Goal: Task Accomplishment & Management: Manage account settings

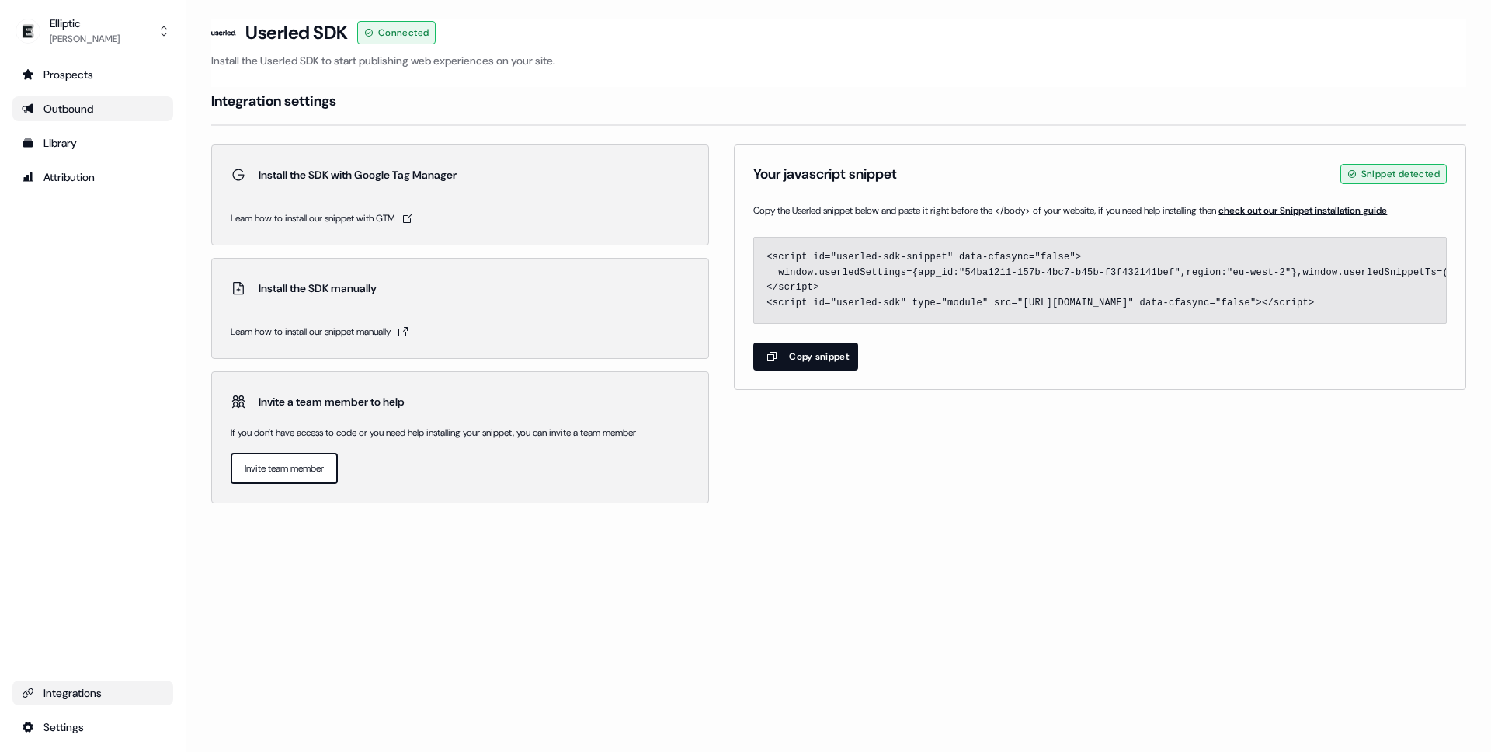
click at [86, 112] on div "Outbound" at bounding box center [93, 109] width 142 height 16
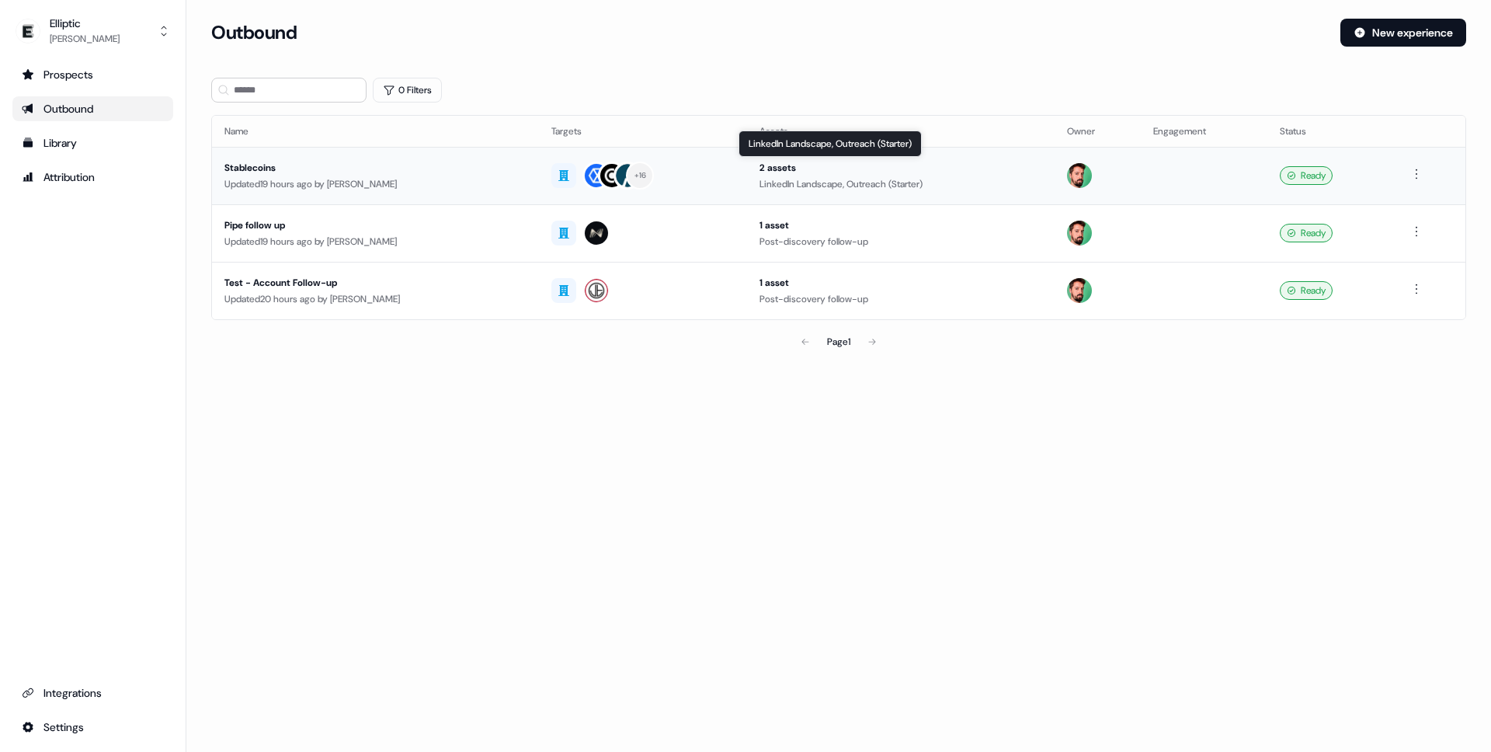
click at [774, 176] on div "LinkedIn Landscape, Outreach (Starter)" at bounding box center [901, 184] width 282 height 16
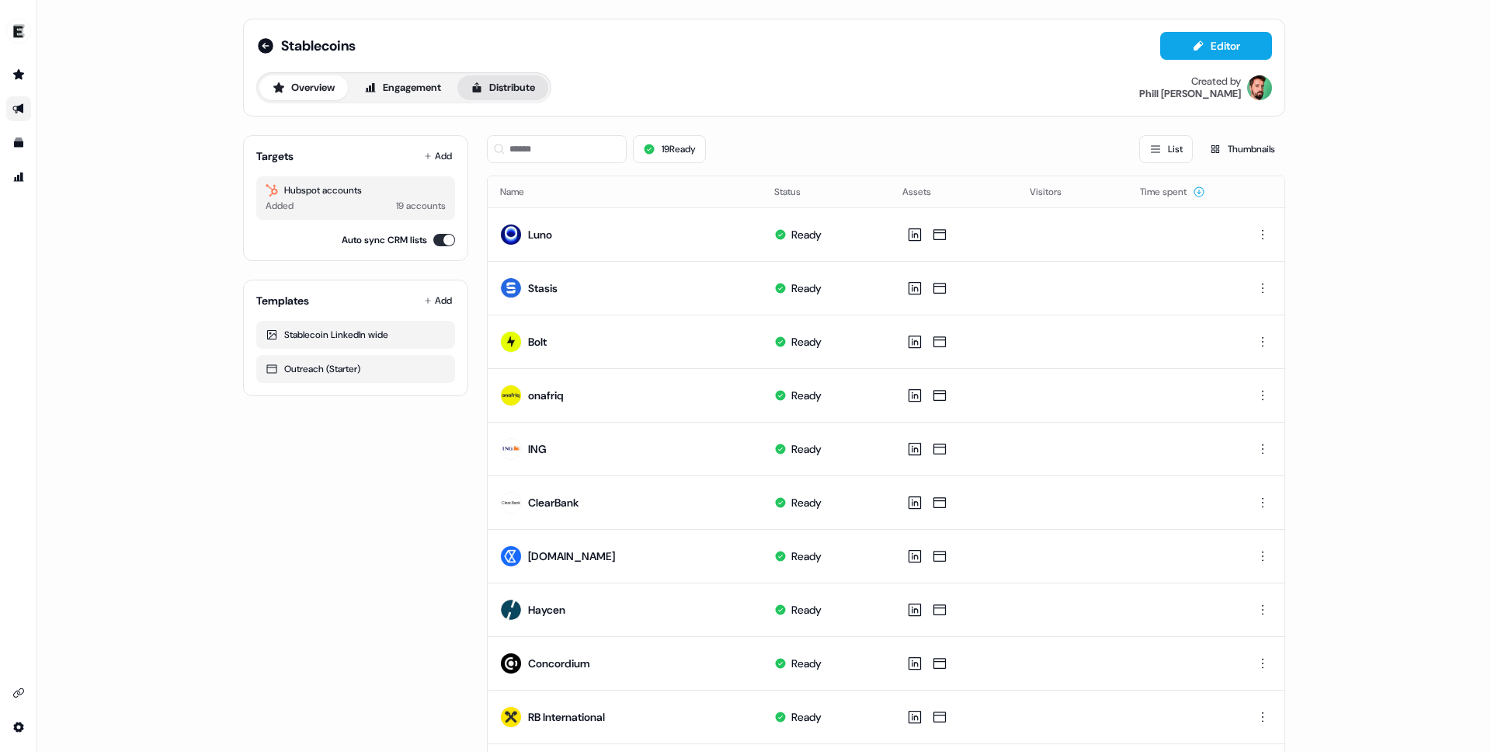
click at [504, 92] on button "Distribute" at bounding box center [503, 87] width 91 height 25
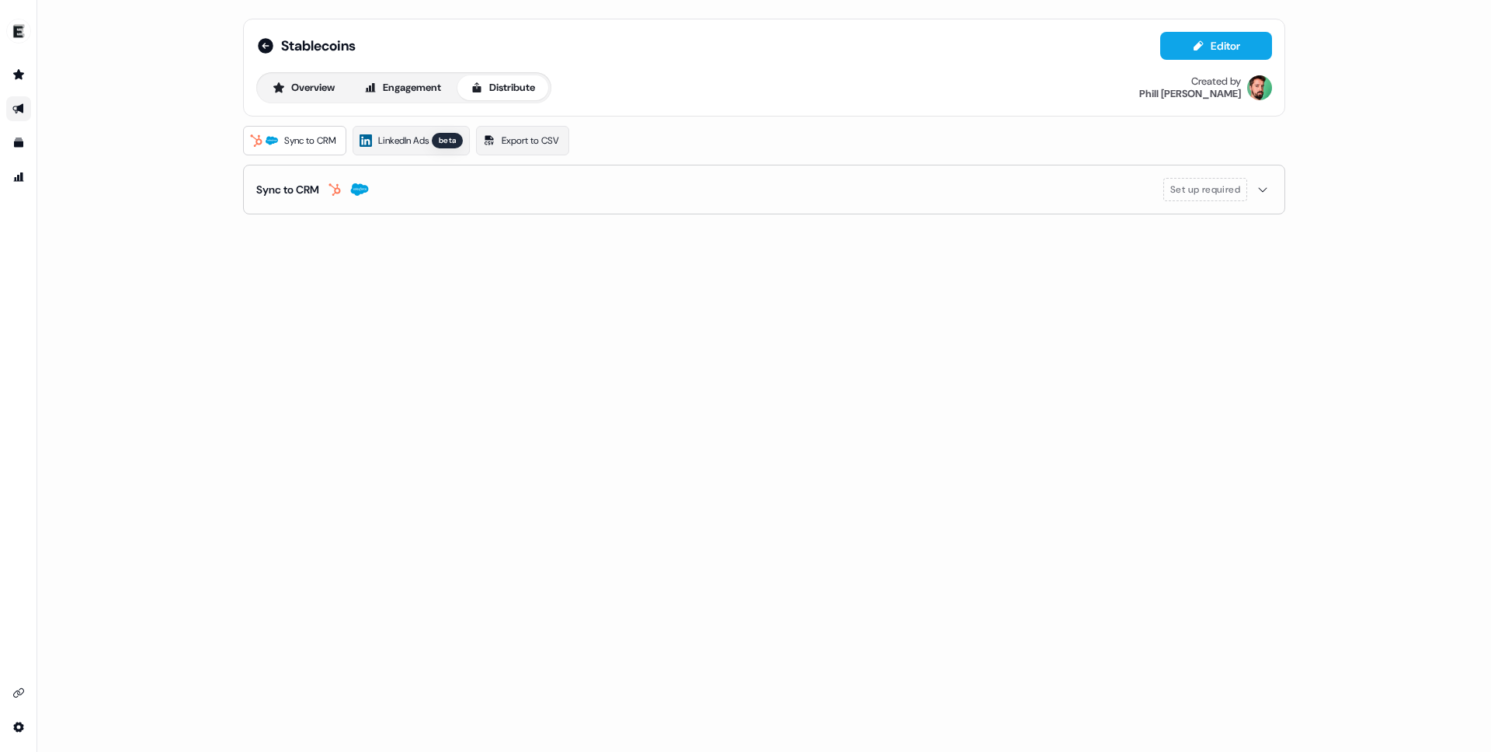
click at [292, 205] on button "Sync to CRM Set up required" at bounding box center [764, 189] width 1016 height 48
click at [415, 89] on button "Engagement" at bounding box center [402, 87] width 103 height 25
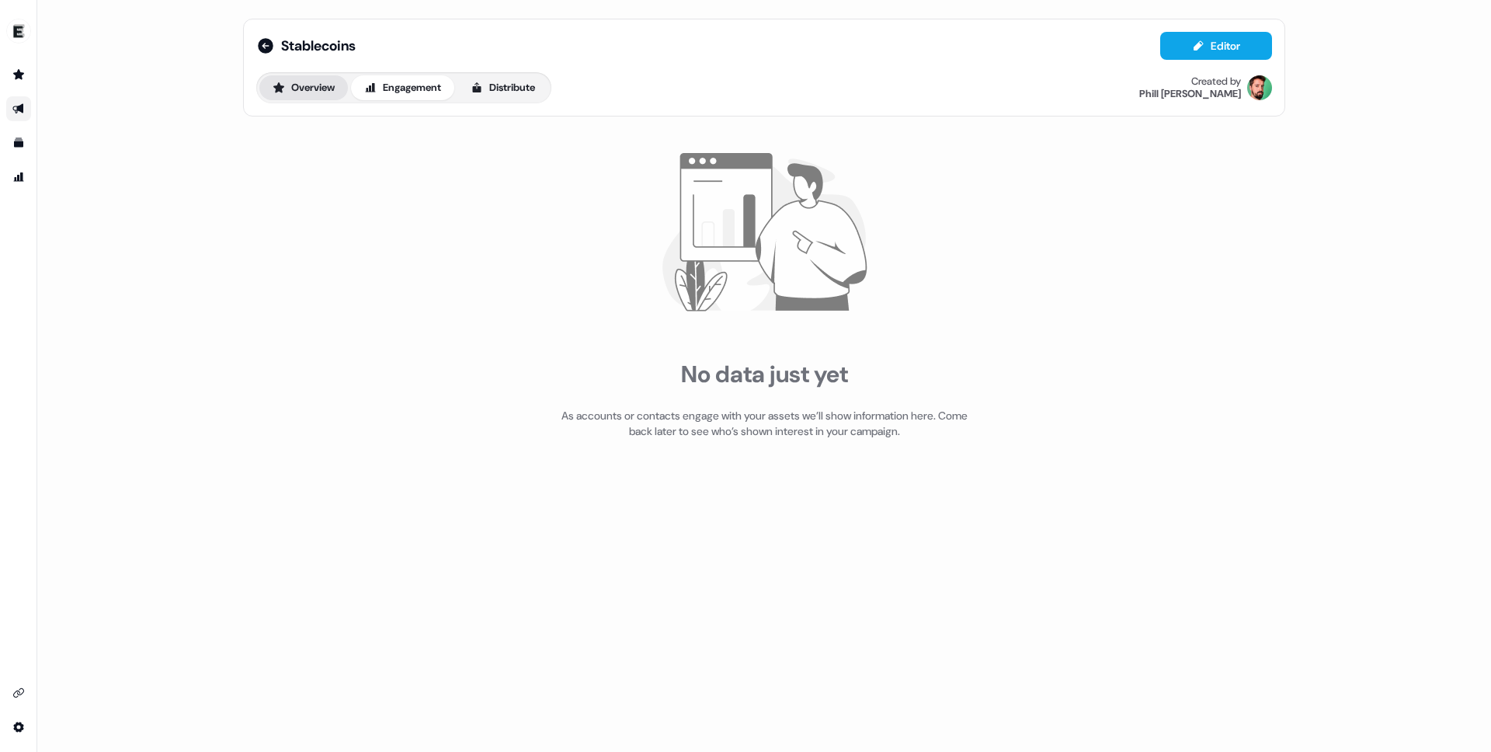
click at [296, 89] on button "Overview" at bounding box center [303, 87] width 89 height 25
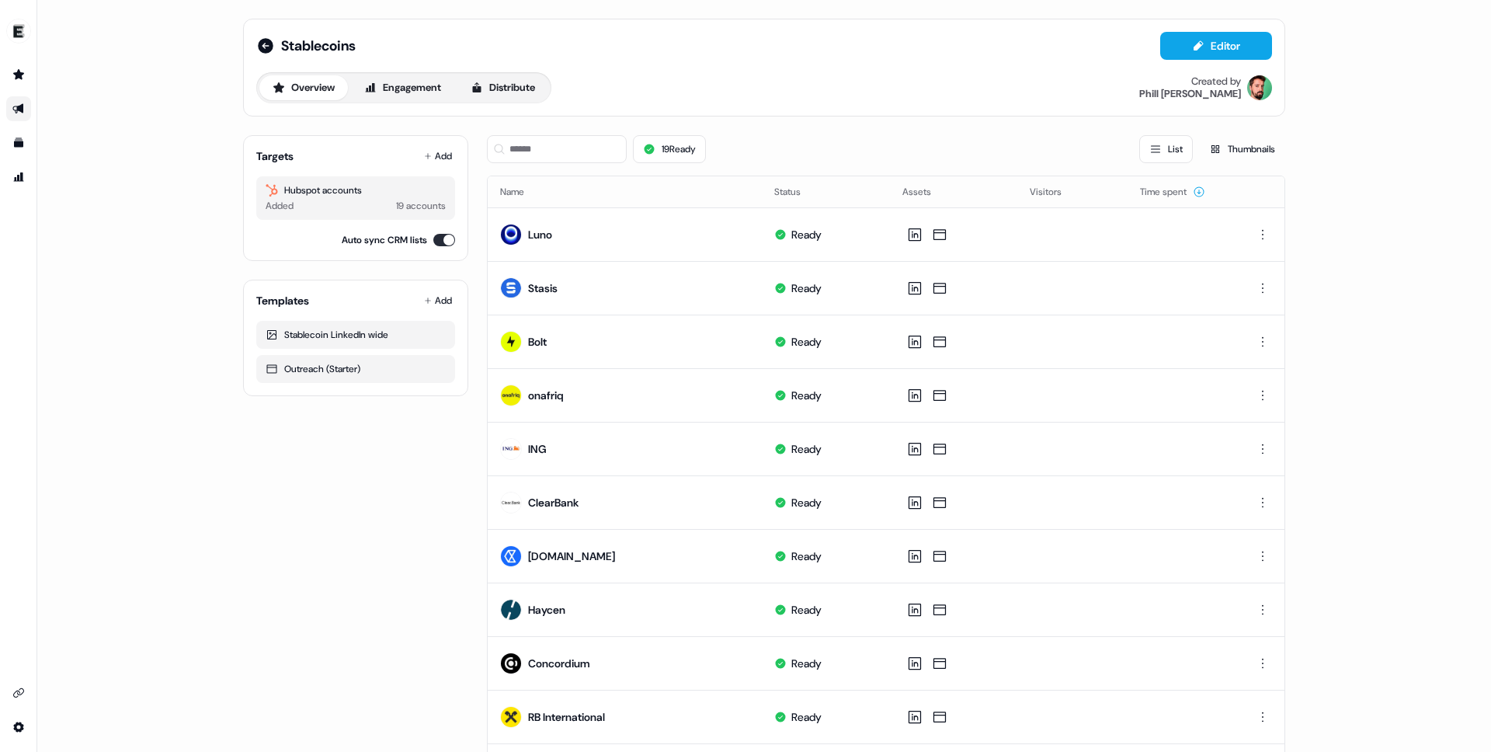
click at [313, 194] on div "Hubspot accounts" at bounding box center [356, 191] width 180 height 16
click at [508, 84] on button "Distribute" at bounding box center [503, 87] width 91 height 25
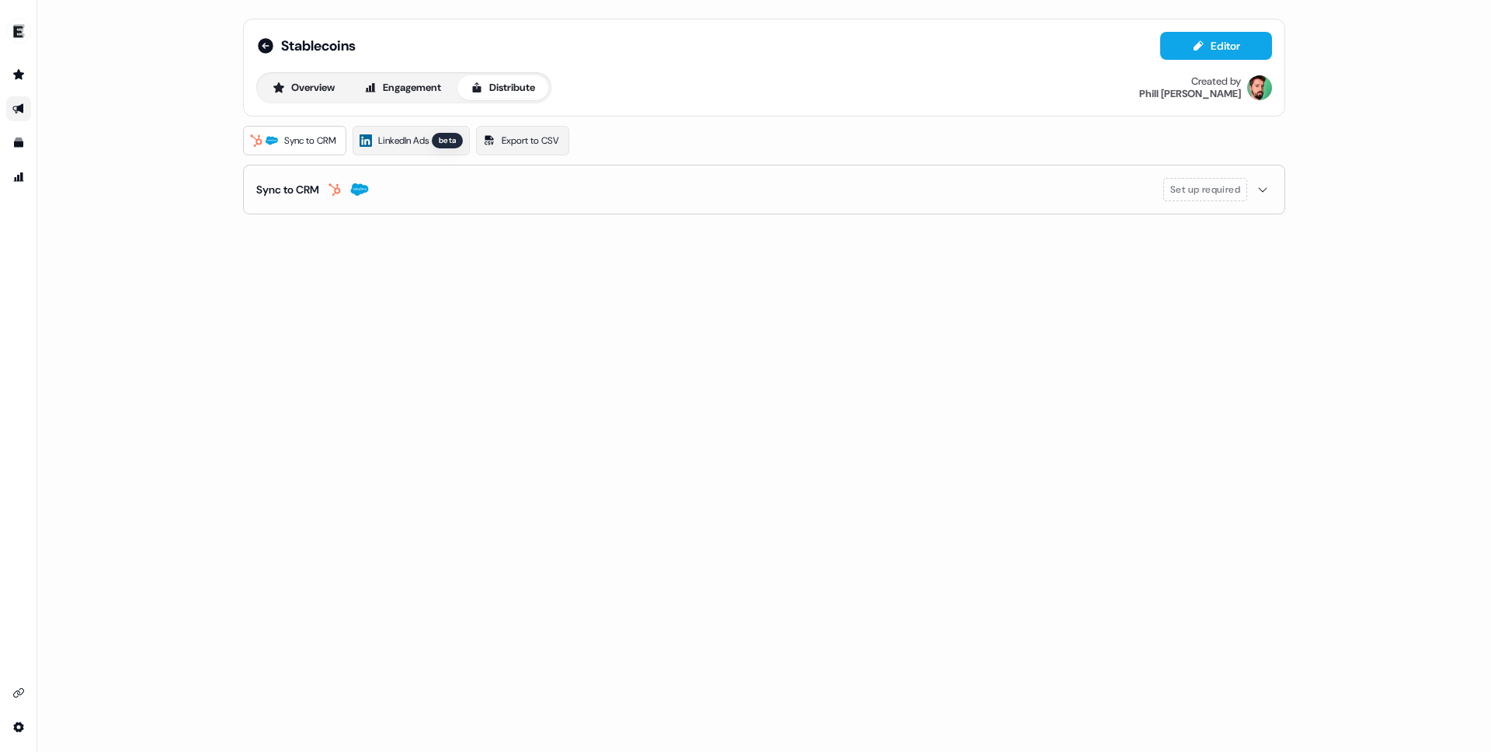
click at [295, 197] on button "Sync to CRM Set up required" at bounding box center [764, 189] width 1016 height 48
click at [1191, 197] on span "Set up required" at bounding box center [1206, 189] width 84 height 23
click at [1199, 192] on span "Set up required" at bounding box center [1206, 190] width 70 height 16
click at [383, 256] on button "View Hubspot integration settings" at bounding box center [338, 256] width 164 height 28
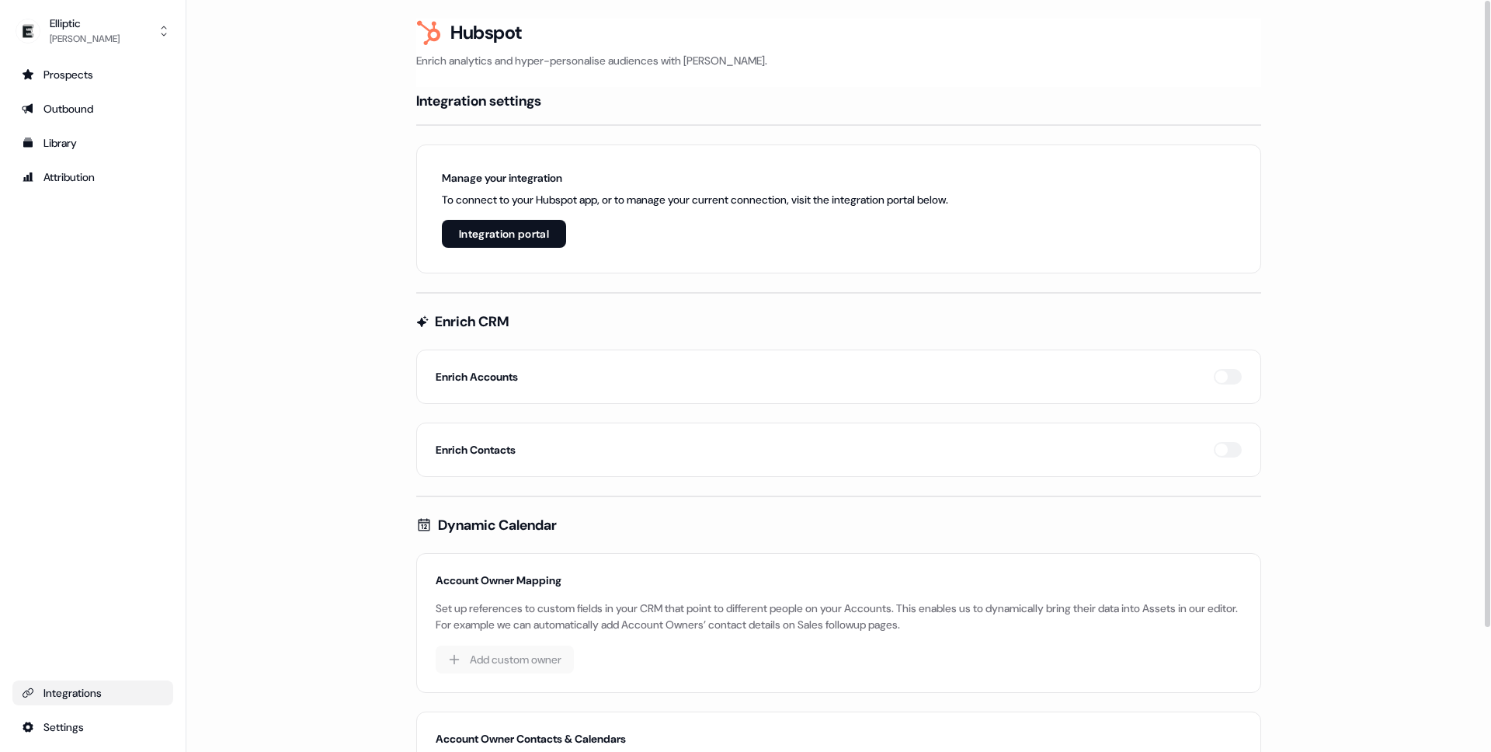
click at [506, 106] on h4 "Integration settings" at bounding box center [478, 101] width 125 height 19
drag, startPoint x: 82, startPoint y: 694, endPoint x: 92, endPoint y: 691, distance: 9.8
click at [82, 695] on div "Integrations" at bounding box center [93, 693] width 142 height 16
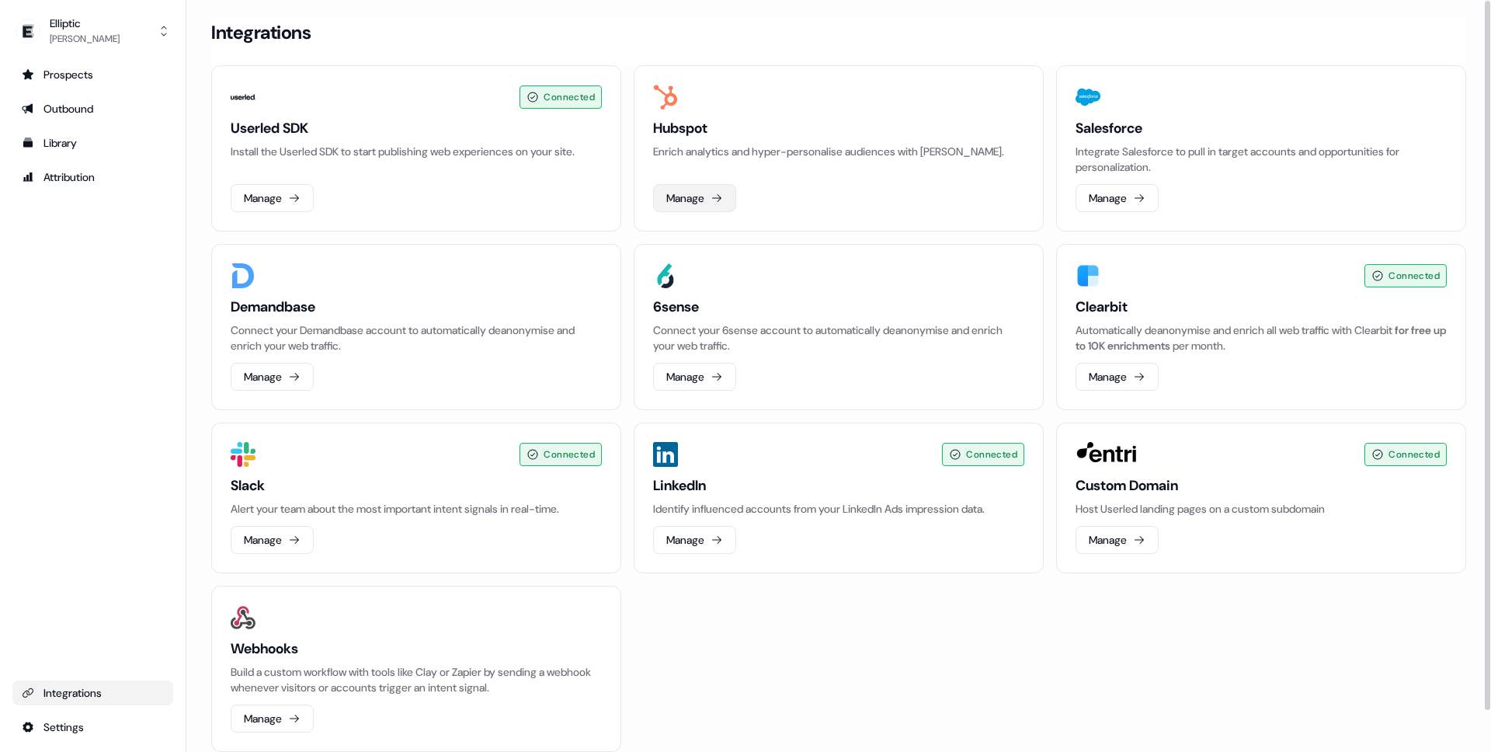
click at [702, 193] on button "Manage" at bounding box center [694, 198] width 83 height 28
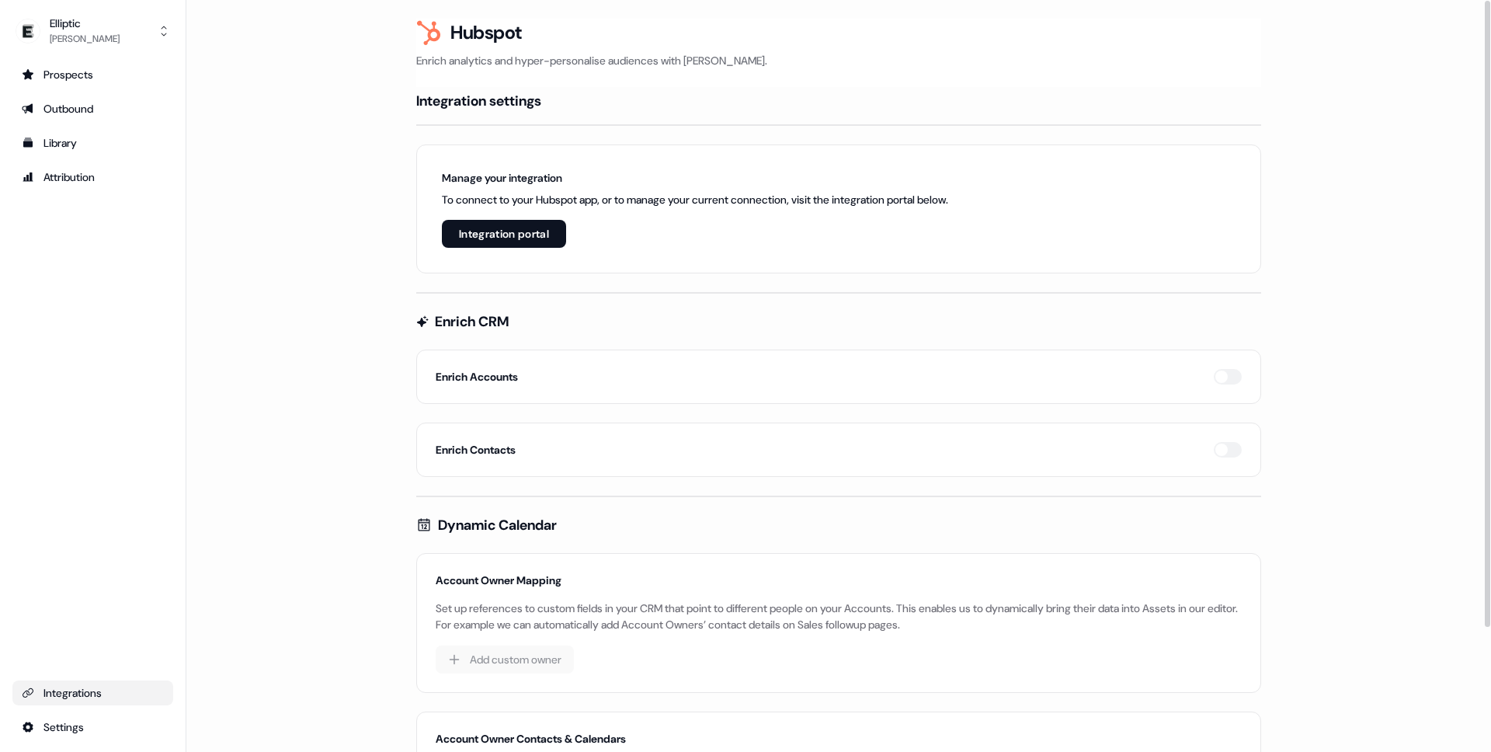
click at [552, 238] on button "Integration portal" at bounding box center [504, 234] width 124 height 28
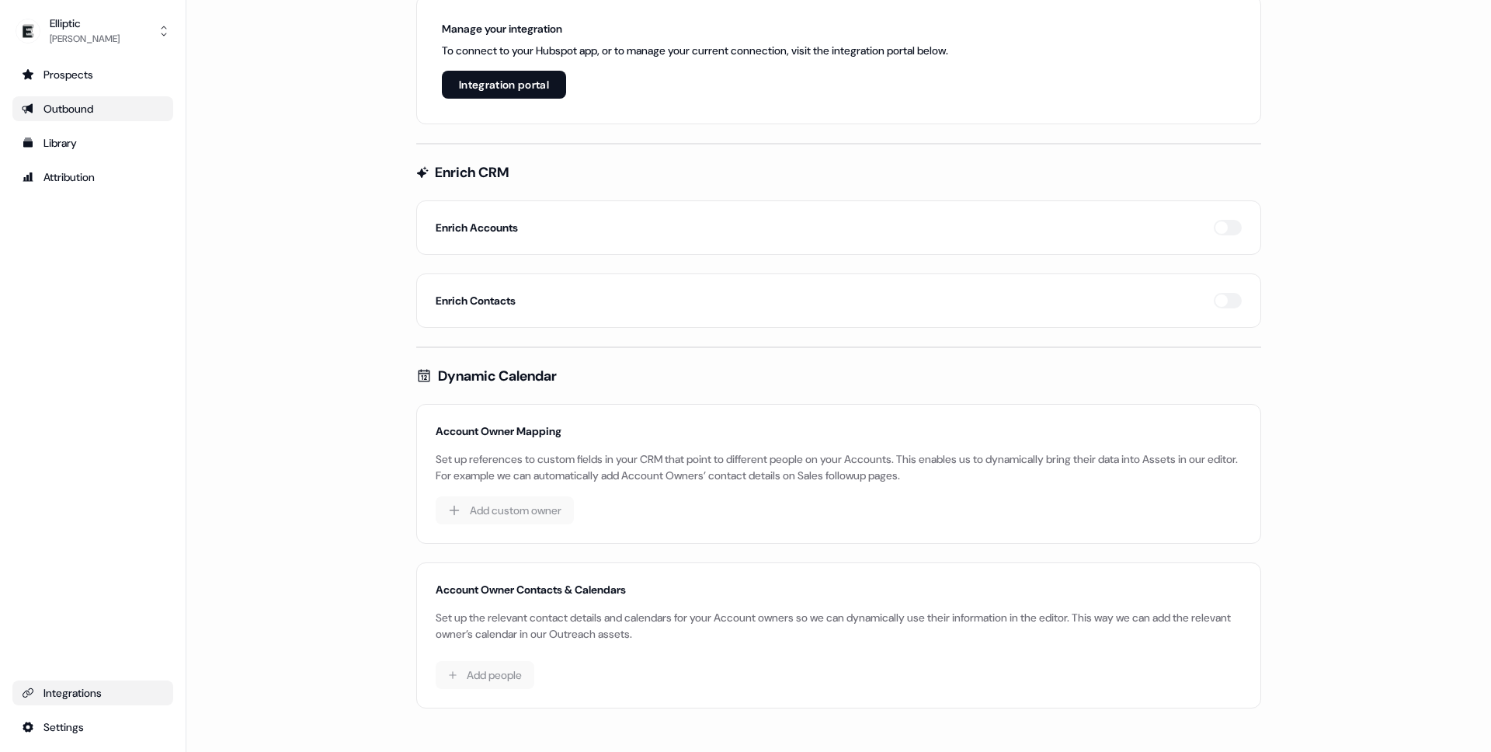
click at [68, 108] on div "Outbound" at bounding box center [93, 109] width 142 height 16
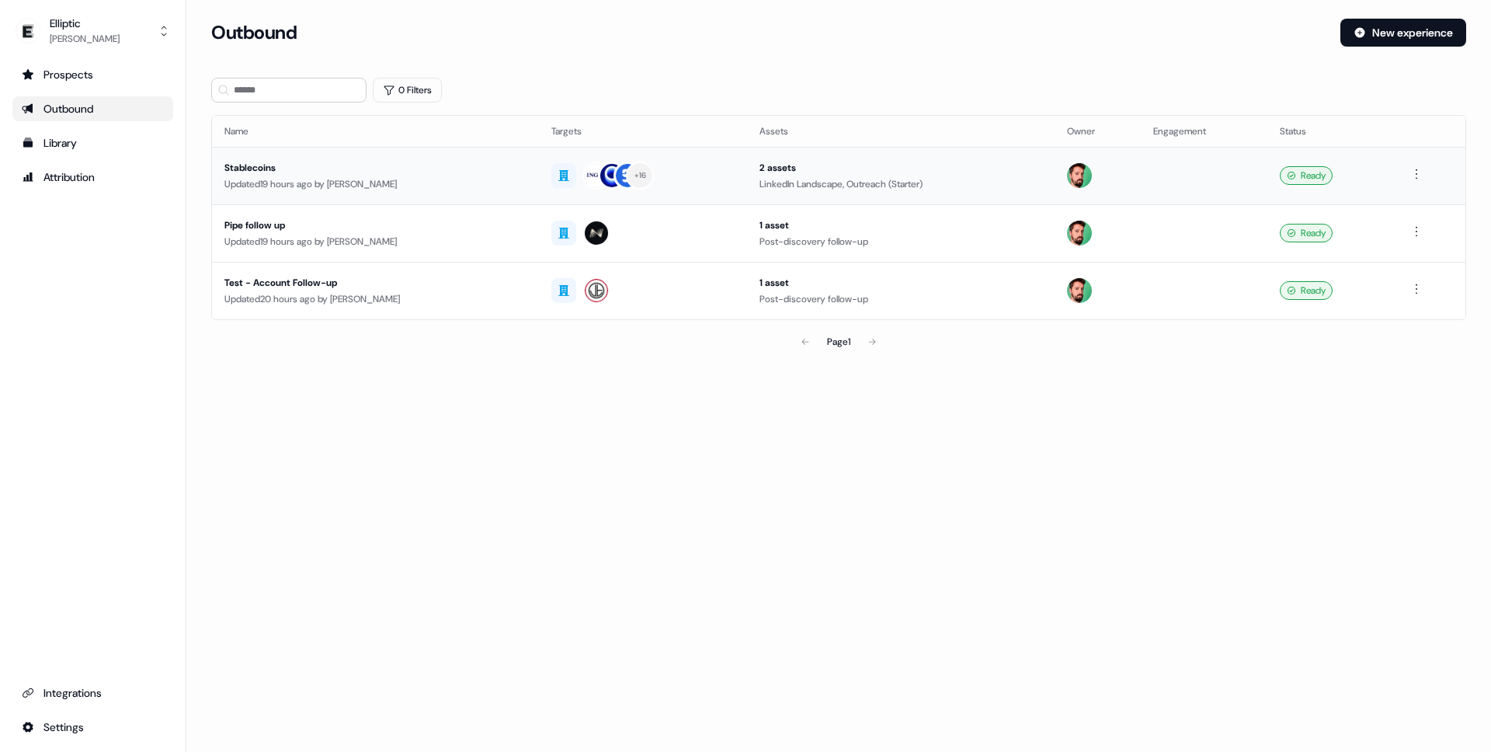
click at [392, 189] on div "Updated 19 hours ago by Phill Palmer" at bounding box center [375, 184] width 302 height 16
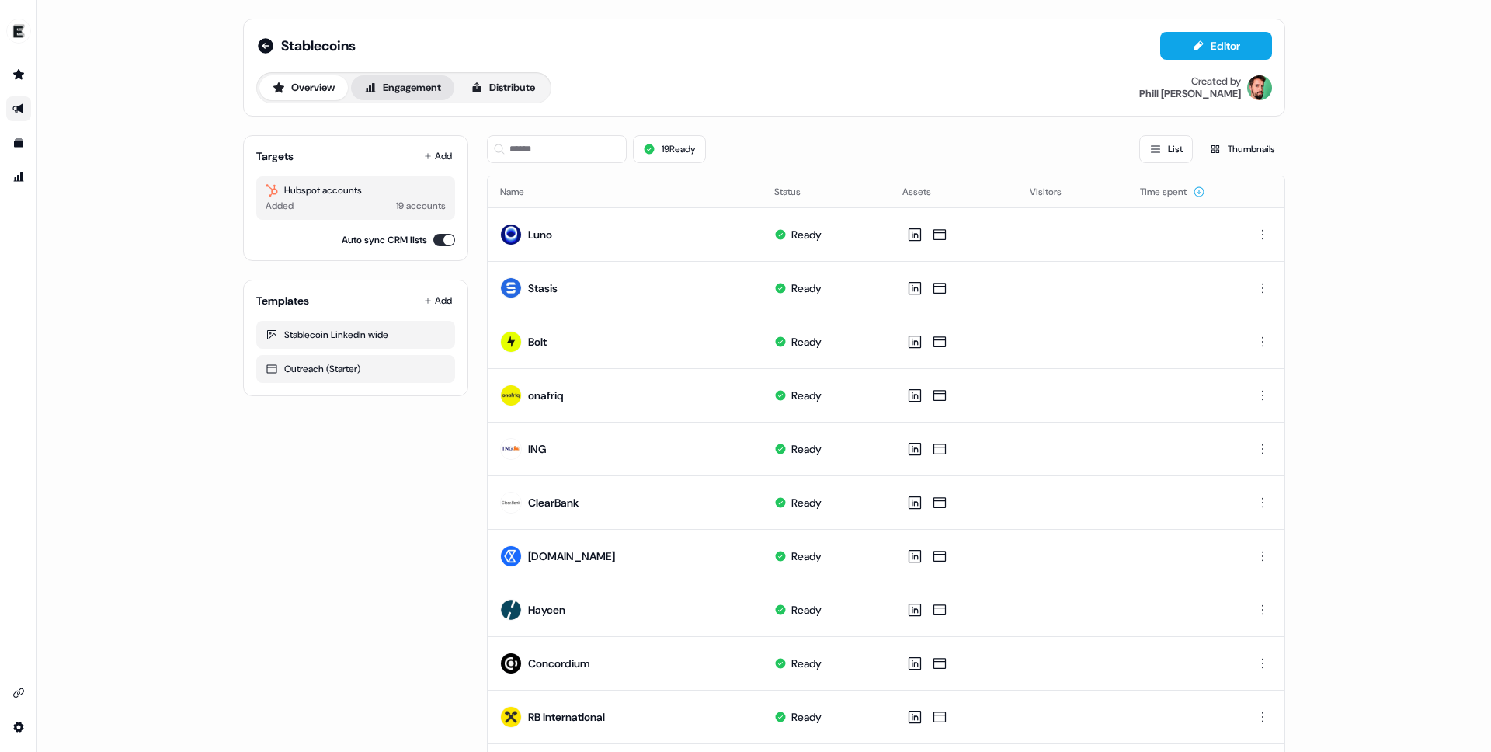
click at [418, 78] on button "Engagement" at bounding box center [402, 87] width 103 height 25
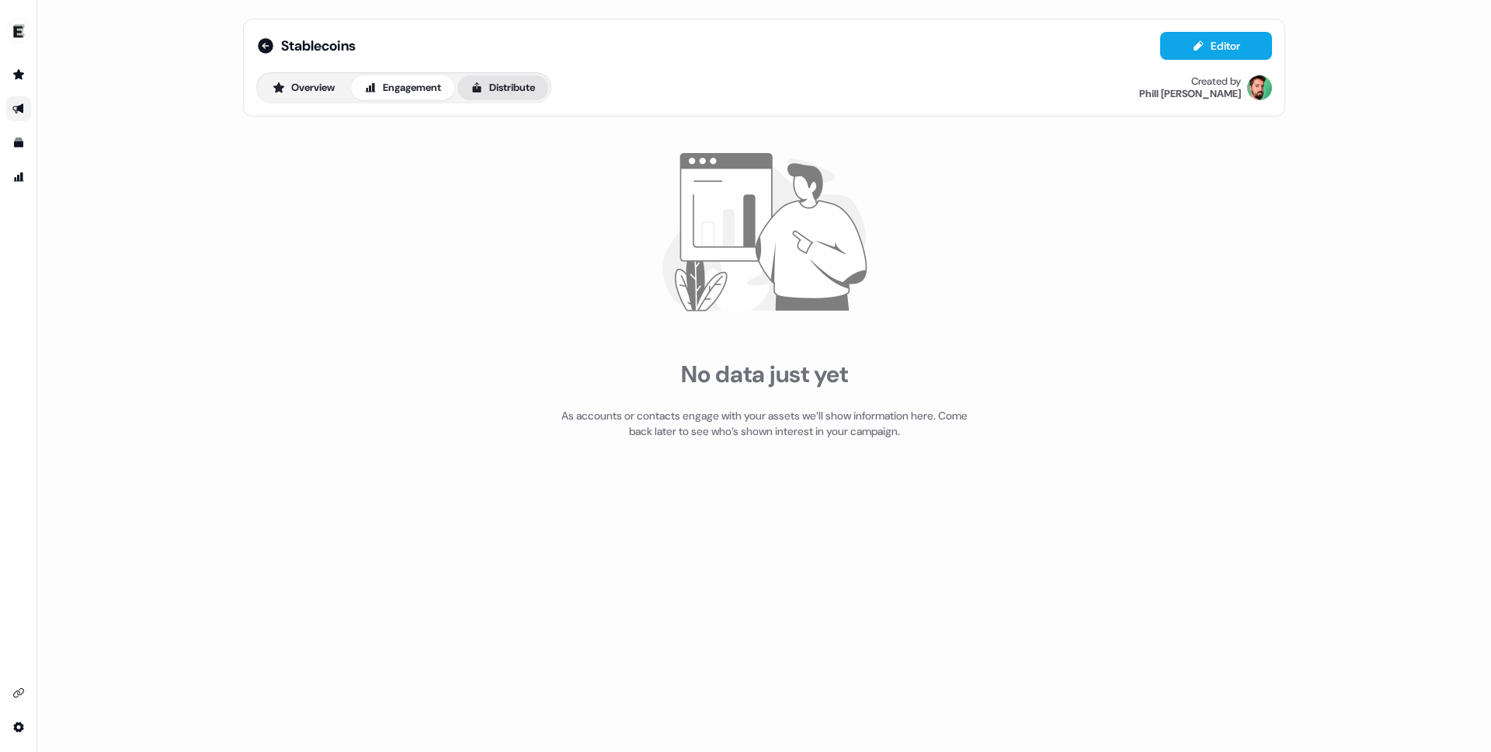
click at [515, 84] on button "Distribute" at bounding box center [503, 87] width 91 height 25
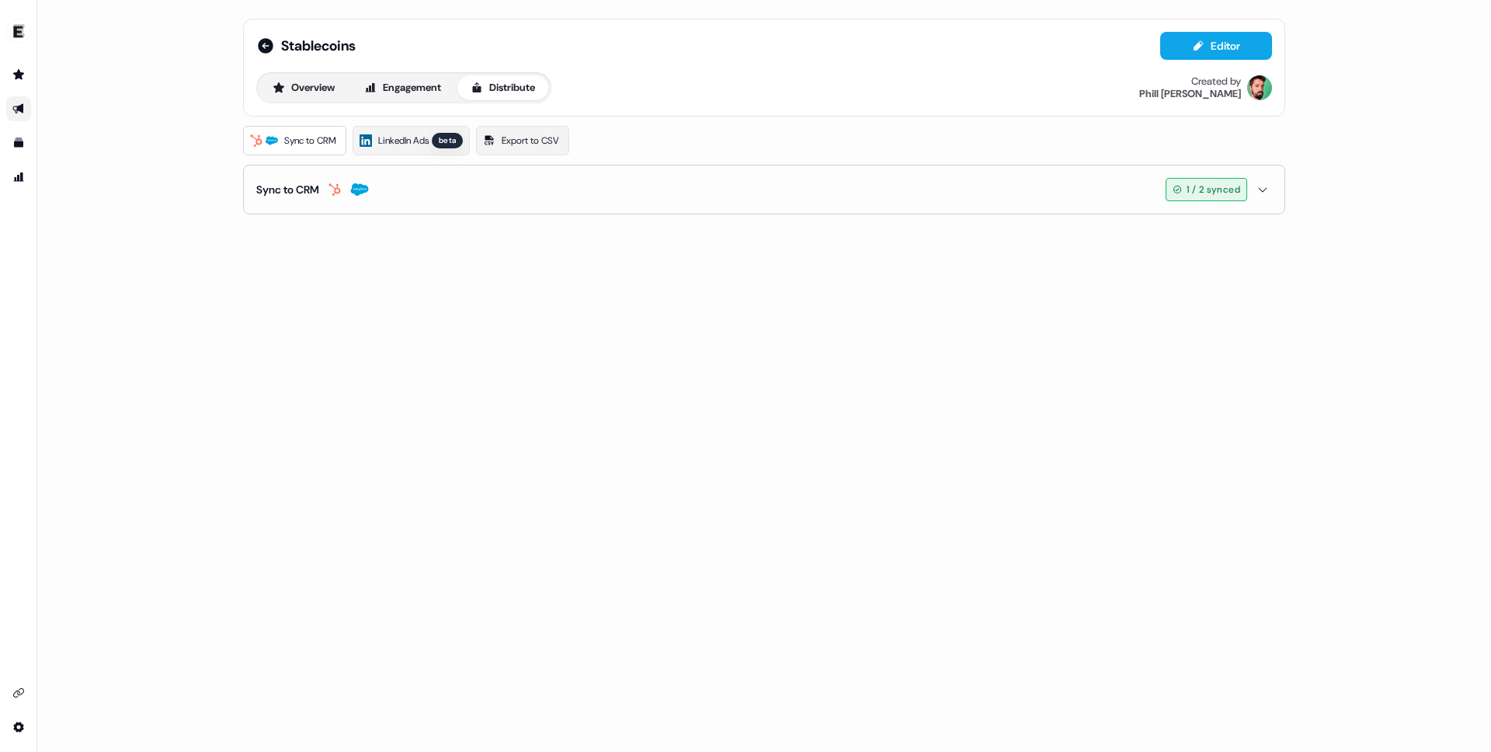
click at [301, 192] on div "Sync to CRM" at bounding box center [287, 190] width 63 height 16
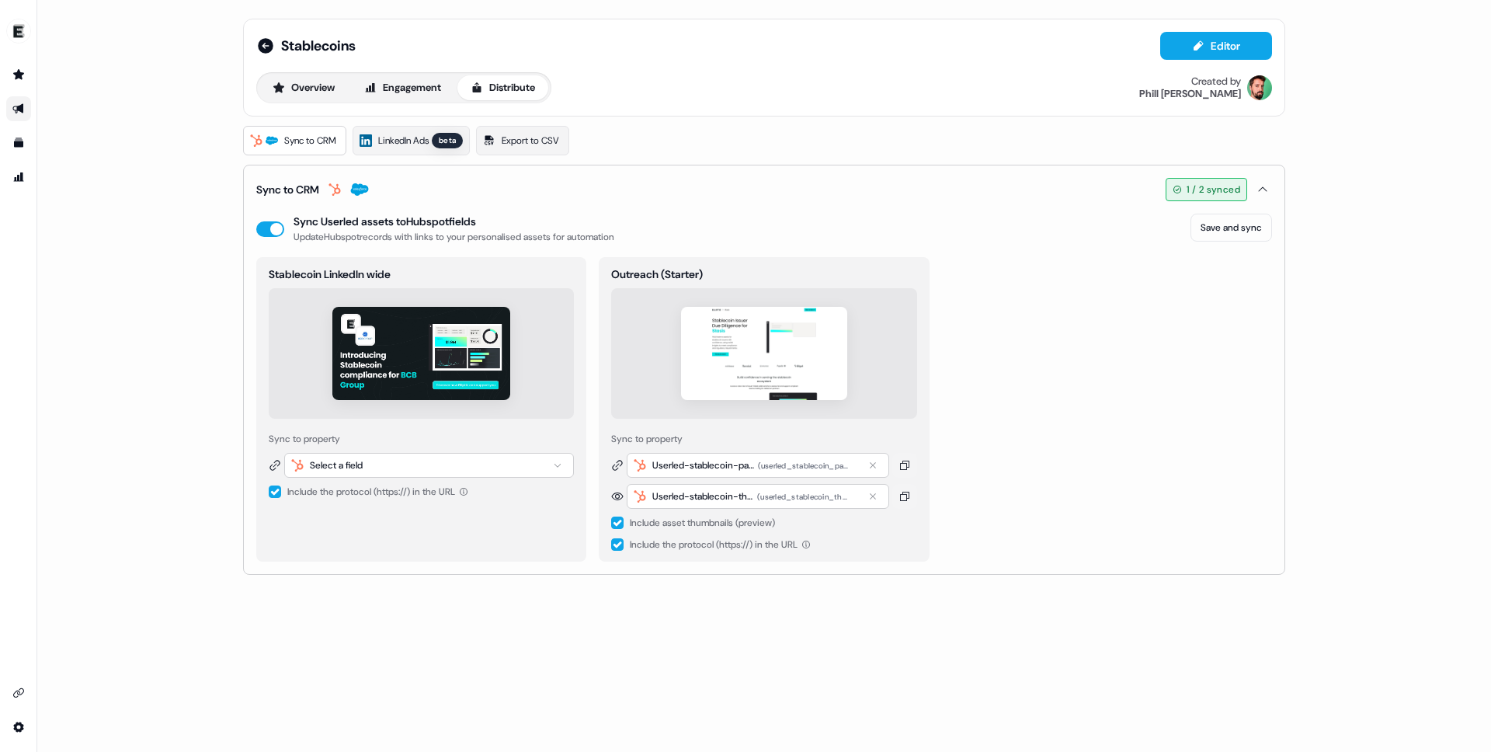
click at [774, 463] on div "( userled_stablecoin_page )" at bounding box center [804, 466] width 93 height 14
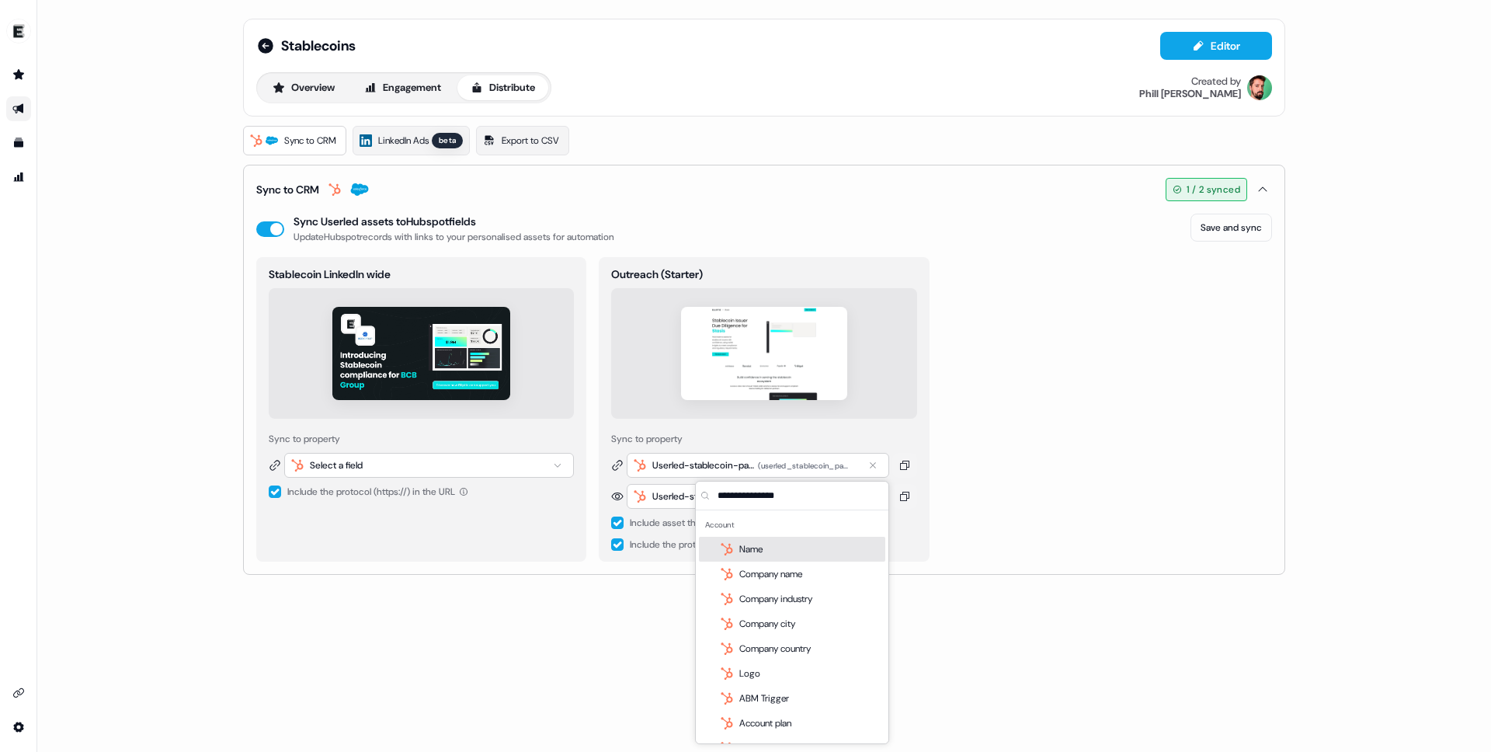
click at [774, 463] on div "( userled_stablecoin_page )" at bounding box center [804, 466] width 93 height 14
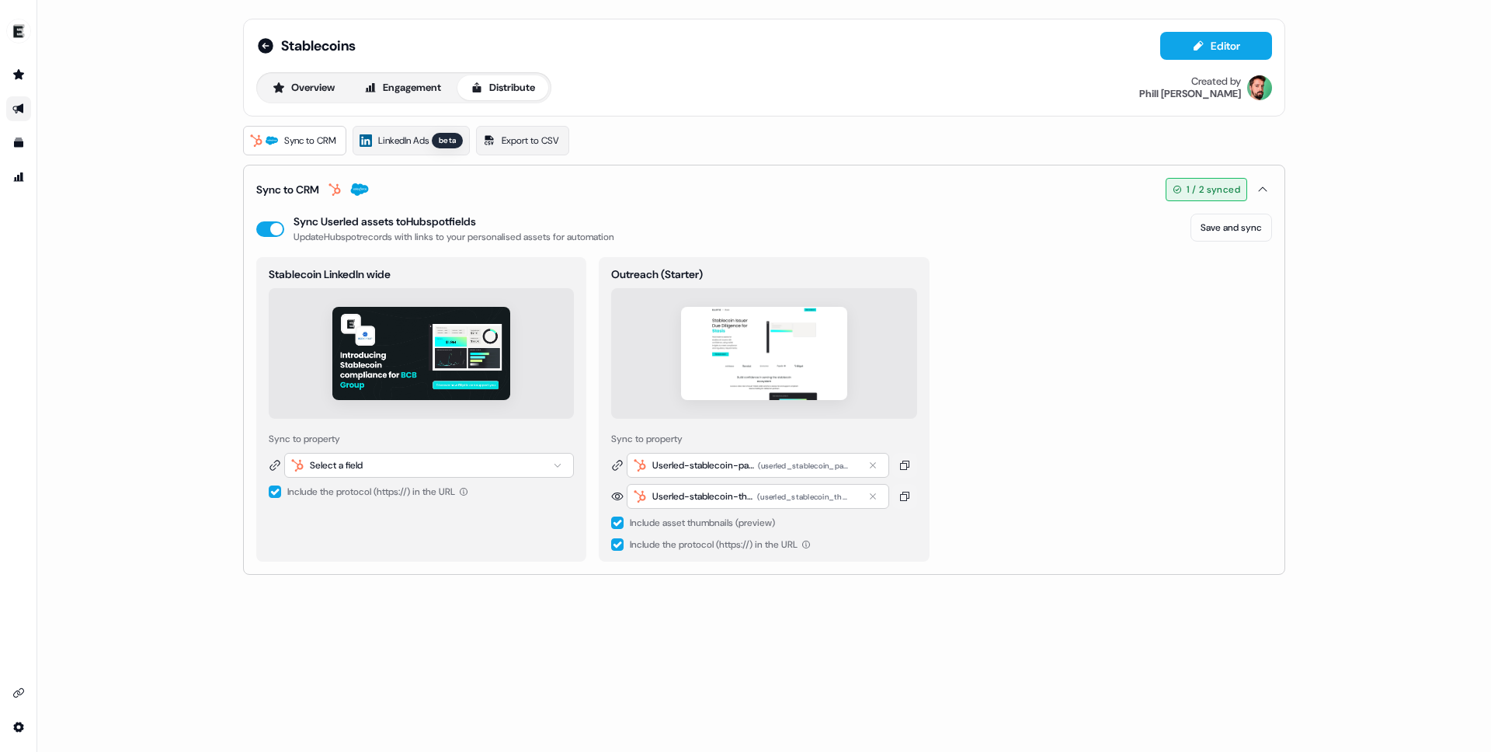
click at [616, 546] on button "button" at bounding box center [617, 544] width 12 height 12
click at [1370, 419] on div "Stablecoins Editor Overview Engagement Distribute Created by Phill Palmer Sync …" at bounding box center [764, 376] width 1454 height 752
click at [1228, 227] on button "Save and sync" at bounding box center [1232, 228] width 82 height 28
click at [22, 178] on icon "Go to attribution" at bounding box center [19, 176] width 10 height 9
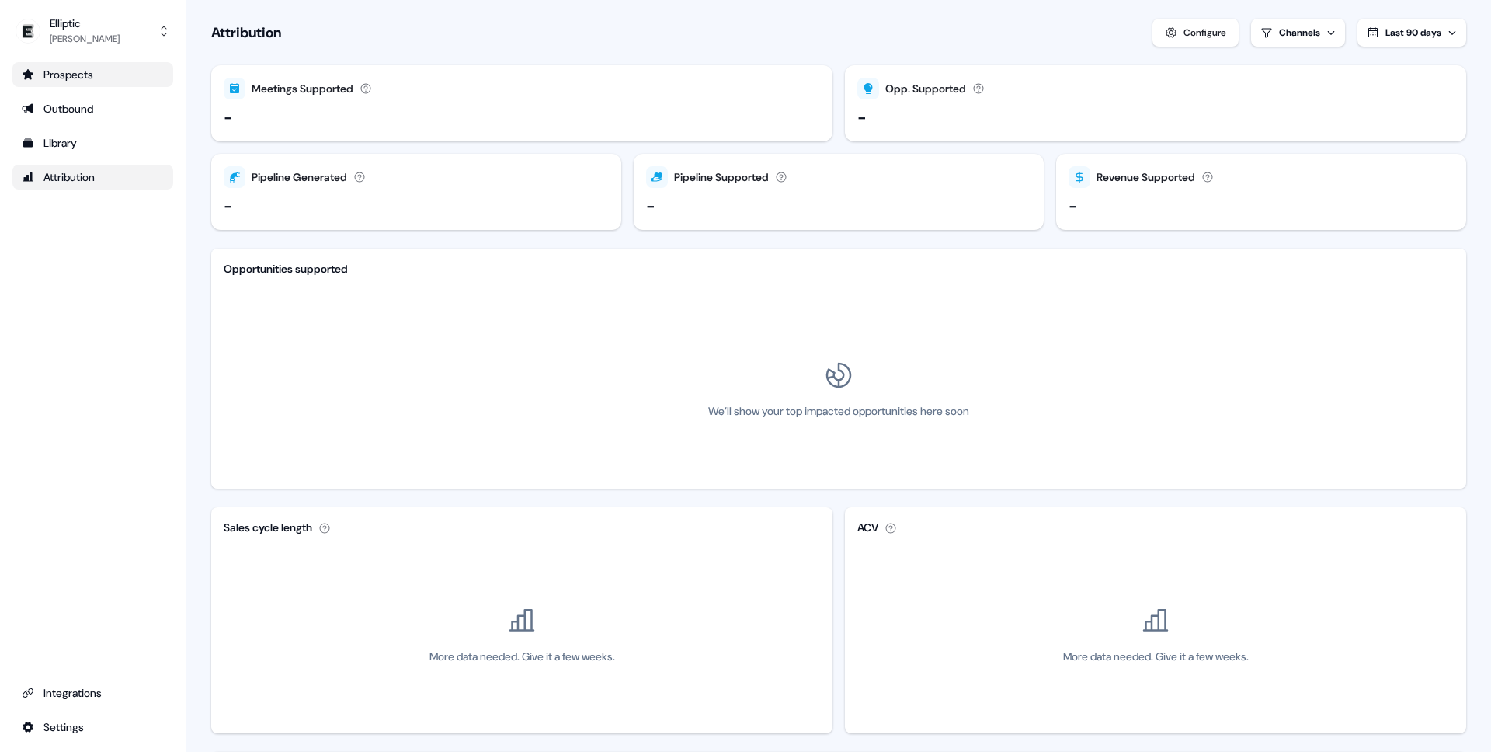
click at [74, 75] on div "Prospects" at bounding box center [93, 75] width 142 height 16
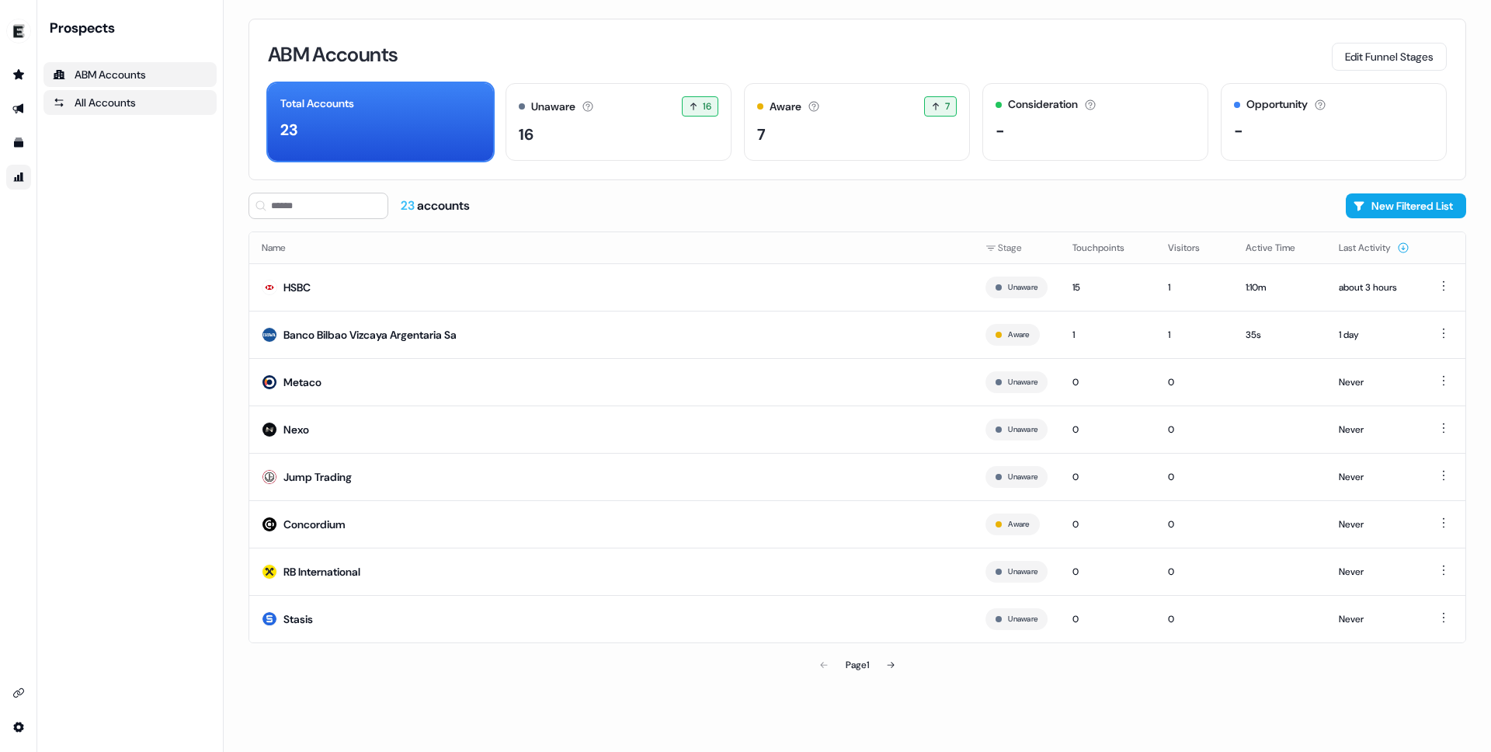
click at [134, 102] on div "All Accounts" at bounding box center [130, 103] width 155 height 16
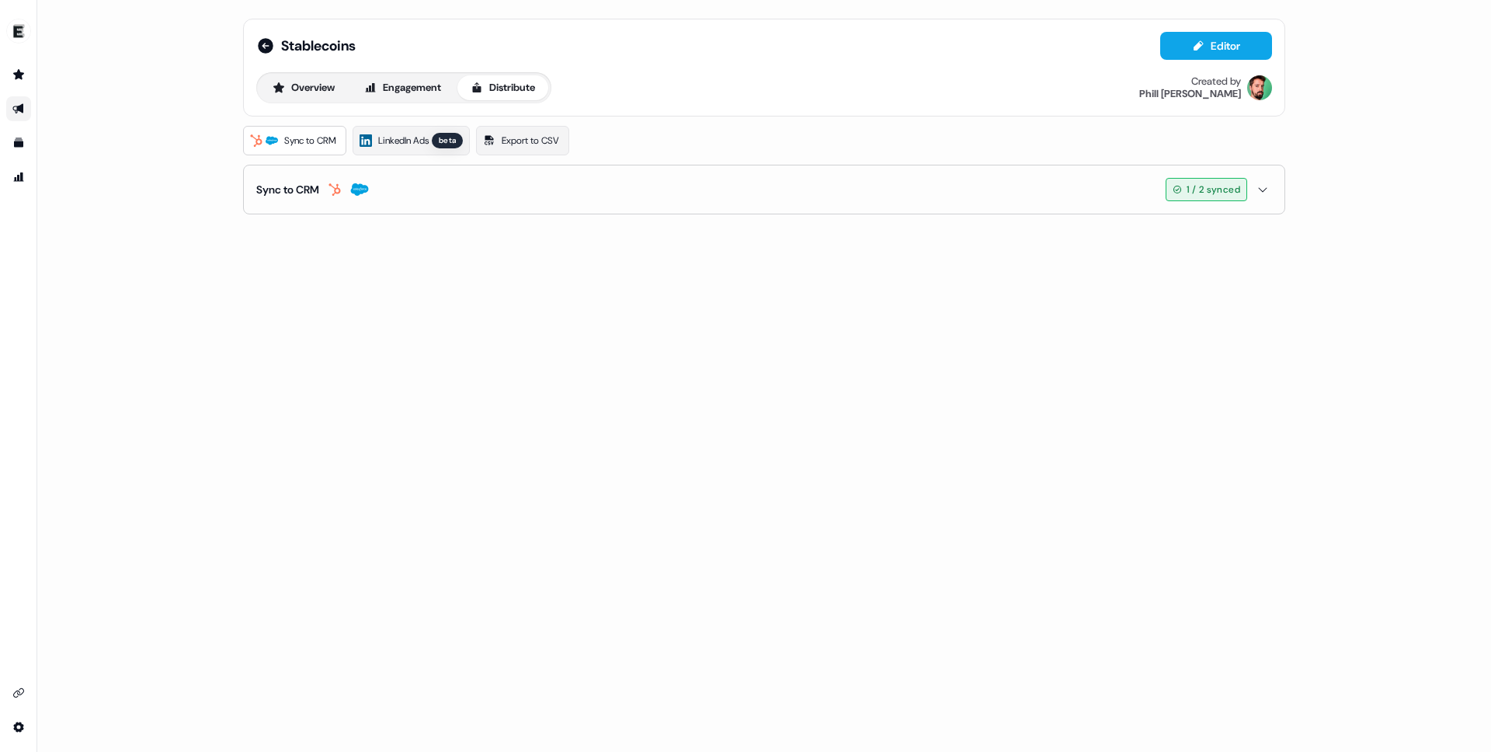
click at [788, 188] on button "Sync to CRM 1 / 2 synced" at bounding box center [764, 189] width 1016 height 48
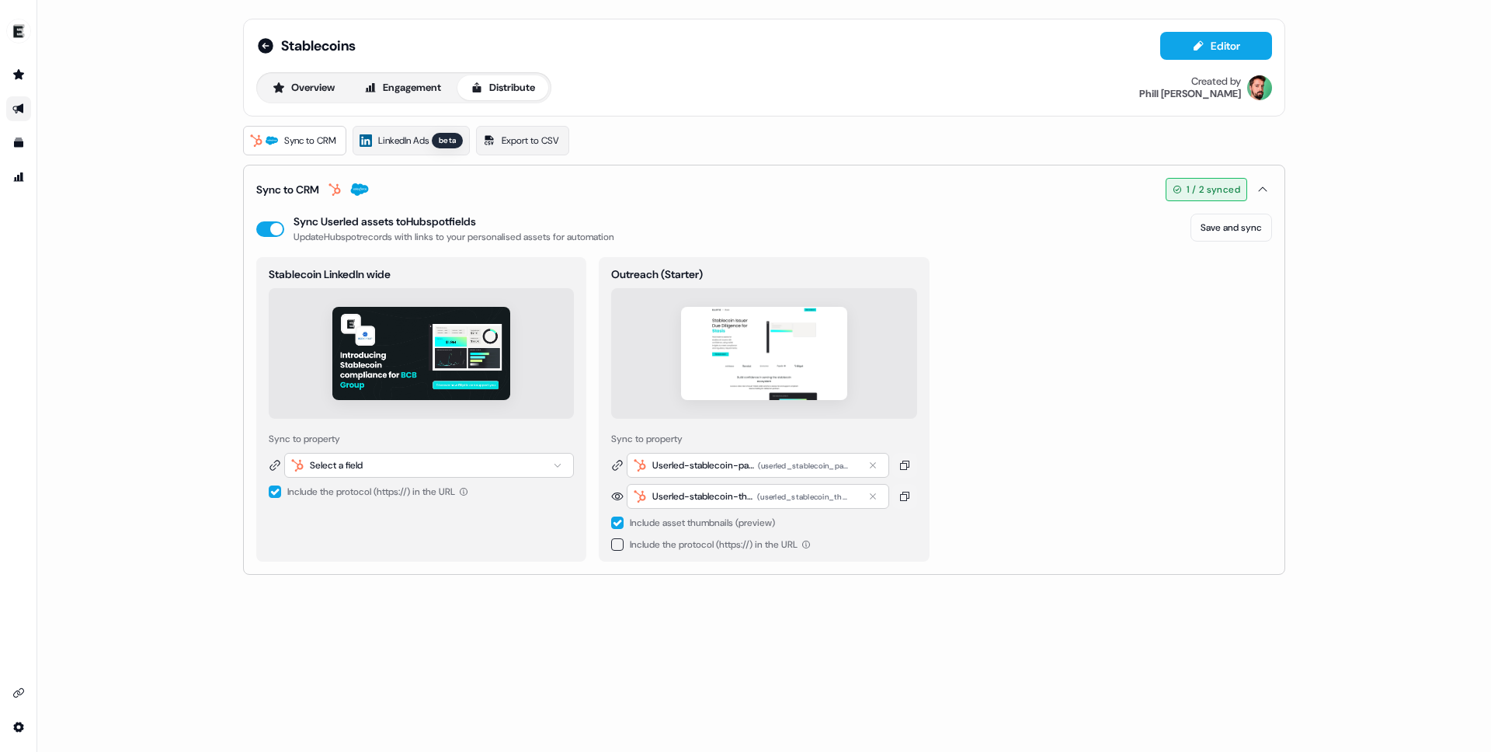
click at [270, 487] on button "button" at bounding box center [275, 492] width 12 height 12
click at [1234, 234] on button "Save and sync" at bounding box center [1232, 228] width 82 height 28
click at [687, 552] on div "Outreach (Starter) Sync to property Userled-stablecoin-page ( userled_stablecoi…" at bounding box center [764, 409] width 330 height 305
drag, startPoint x: 682, startPoint y: 552, endPoint x: 675, endPoint y: 547, distance: 8.4
click at [681, 552] on div "Include the protocol (https://) in the URL" at bounding box center [720, 545] width 181 height 16
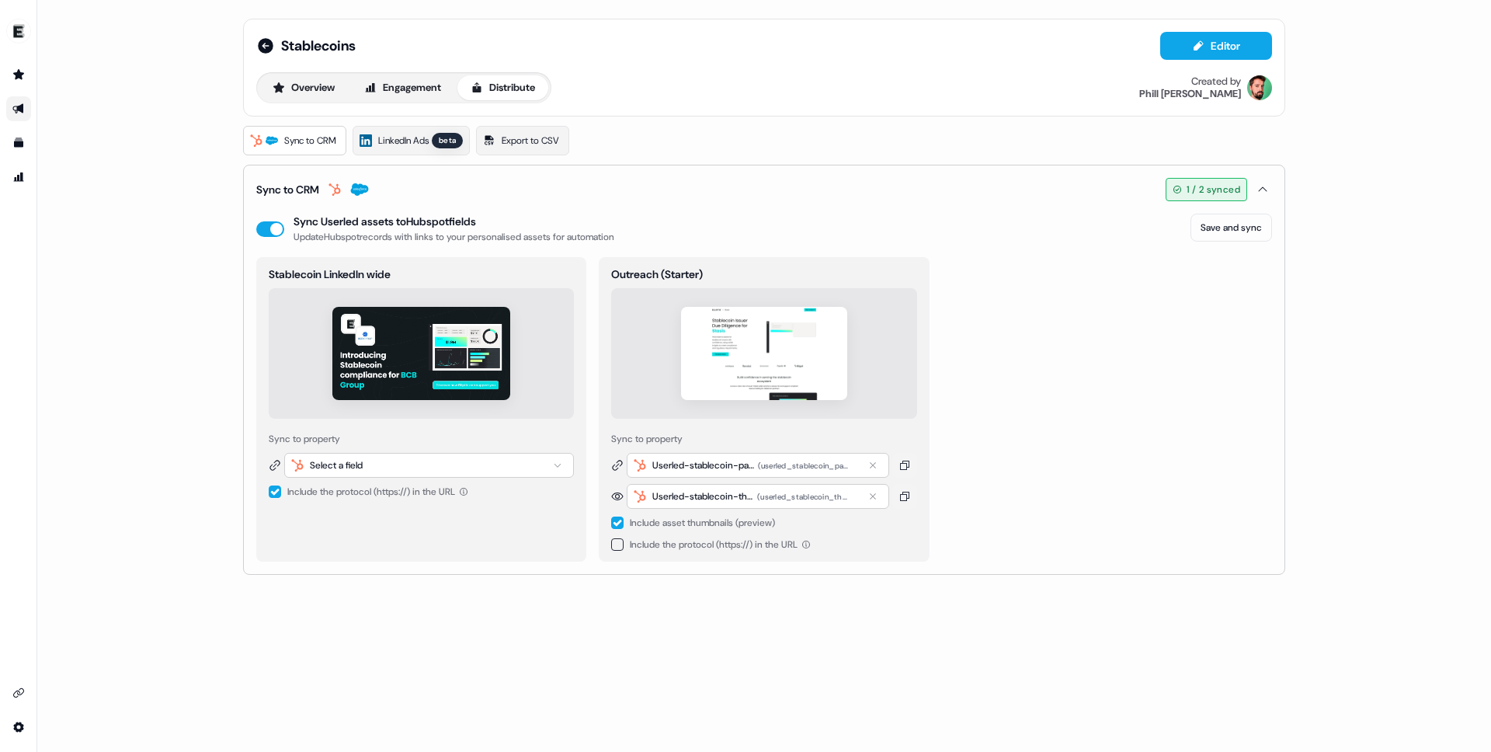
click at [673, 546] on span "Include the protocol (https://) in the URL" at bounding box center [714, 544] width 168 height 12
click at [613, 544] on button "button" at bounding box center [617, 544] width 12 height 12
drag, startPoint x: 1209, startPoint y: 211, endPoint x: 1229, endPoint y: 235, distance: 31.4
click at [1213, 217] on div "Sync to CRM 1 / 2 synced enable-crm-asset-sync Sync Userled assets to Hubspot f…" at bounding box center [764, 370] width 1042 height 410
click at [1229, 235] on button "Save and sync" at bounding box center [1232, 228] width 82 height 28
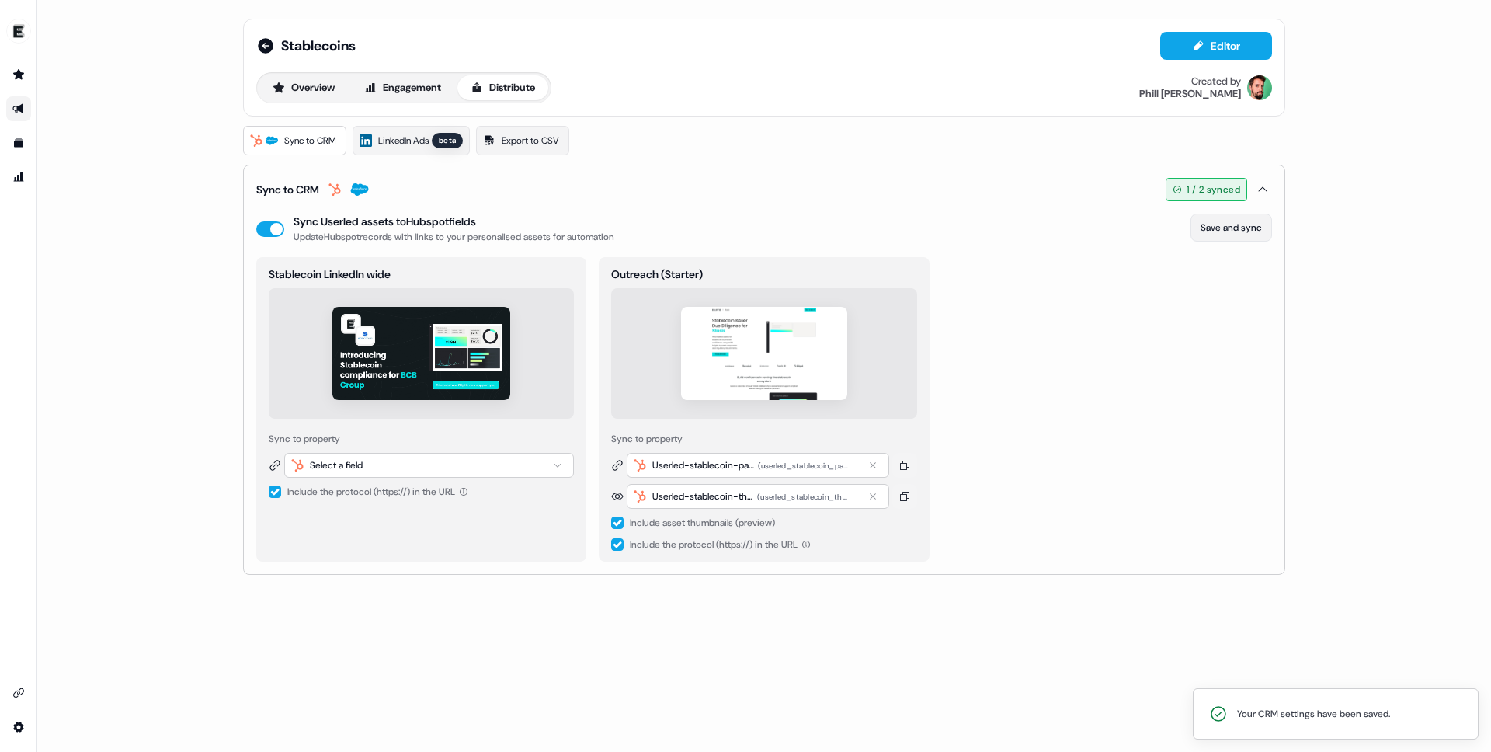
click at [1248, 227] on button "Save and sync" at bounding box center [1232, 228] width 82 height 28
